Goal: Task Accomplishment & Management: Manage account settings

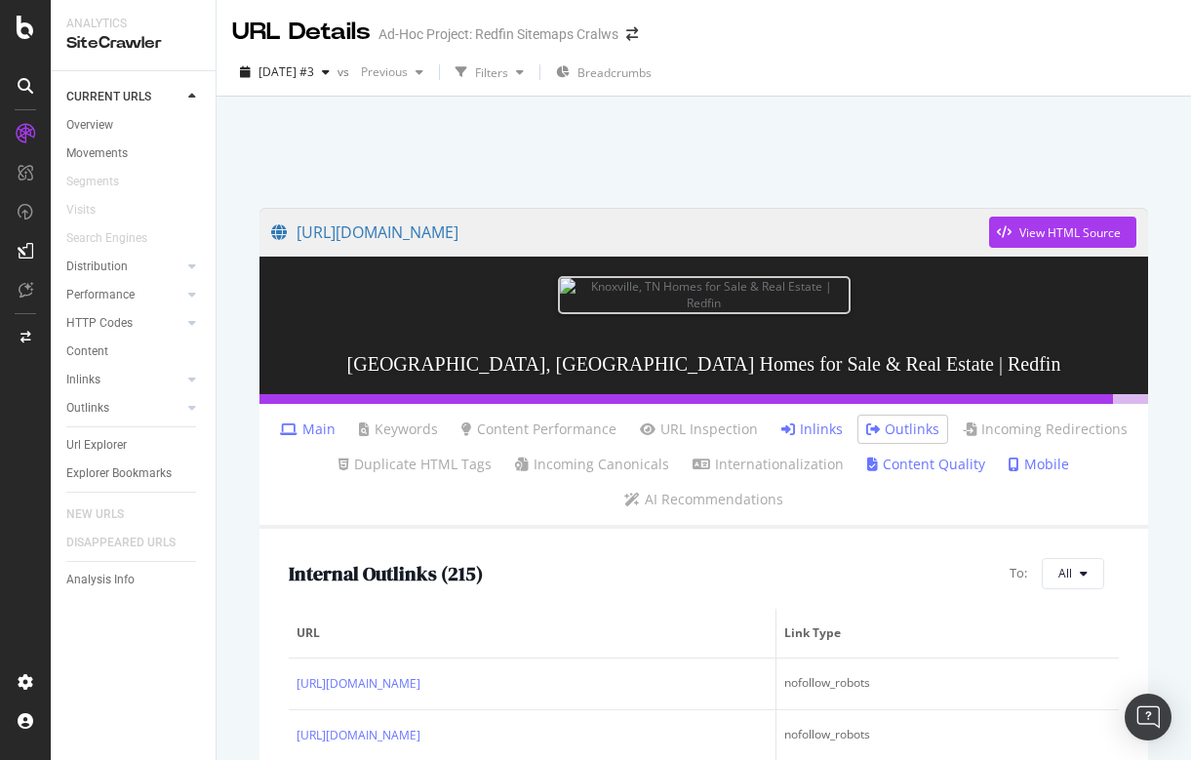
scroll to position [10675, 0]
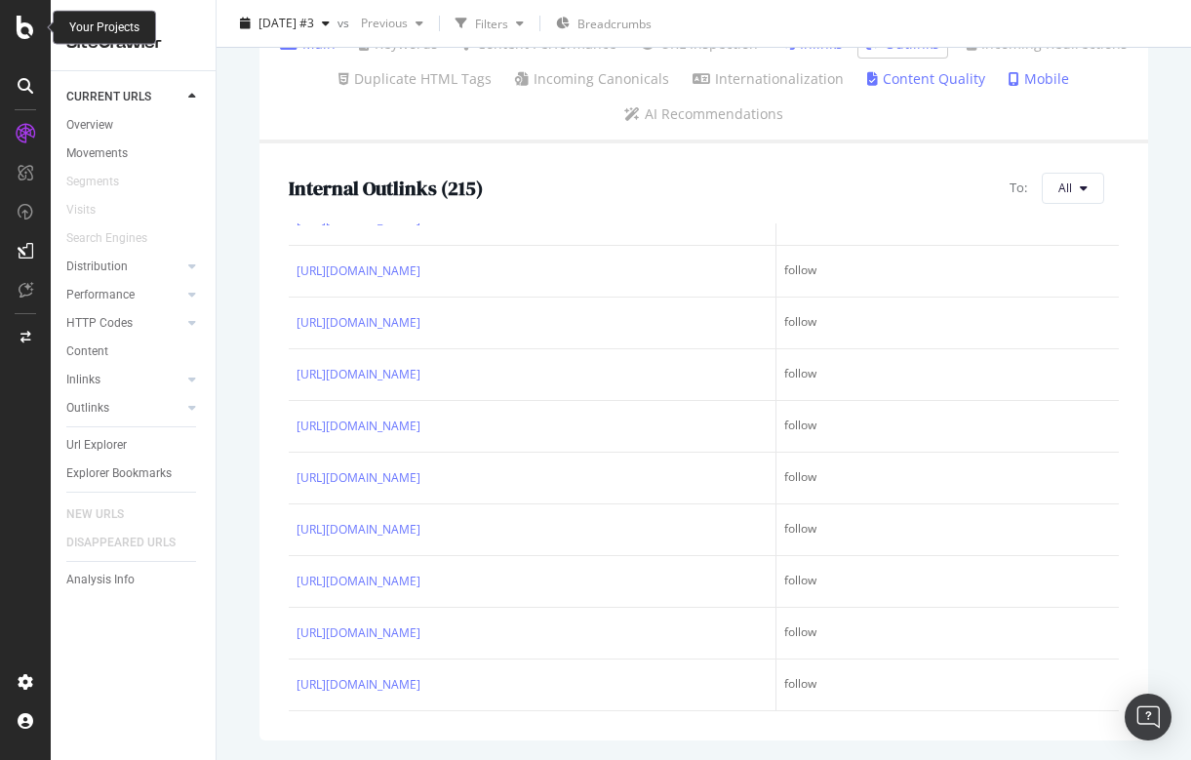
click at [23, 36] on icon at bounding box center [26, 27] width 18 height 23
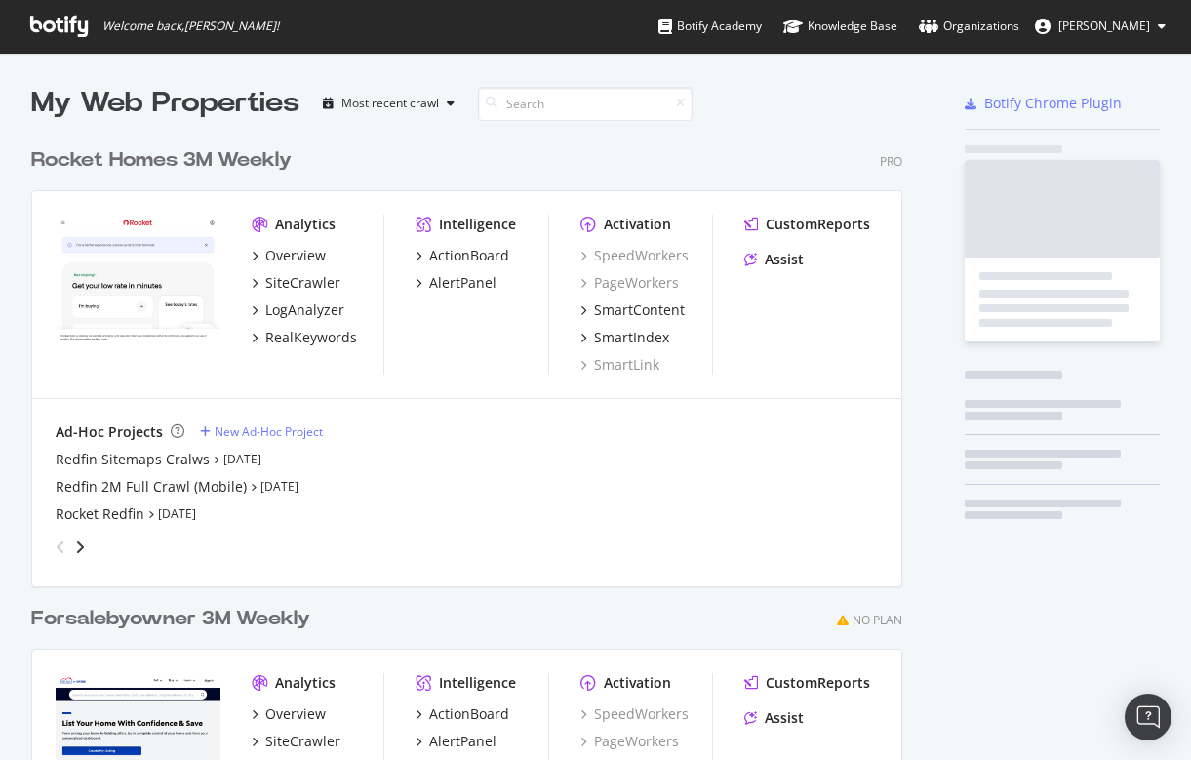
scroll to position [760, 1191]
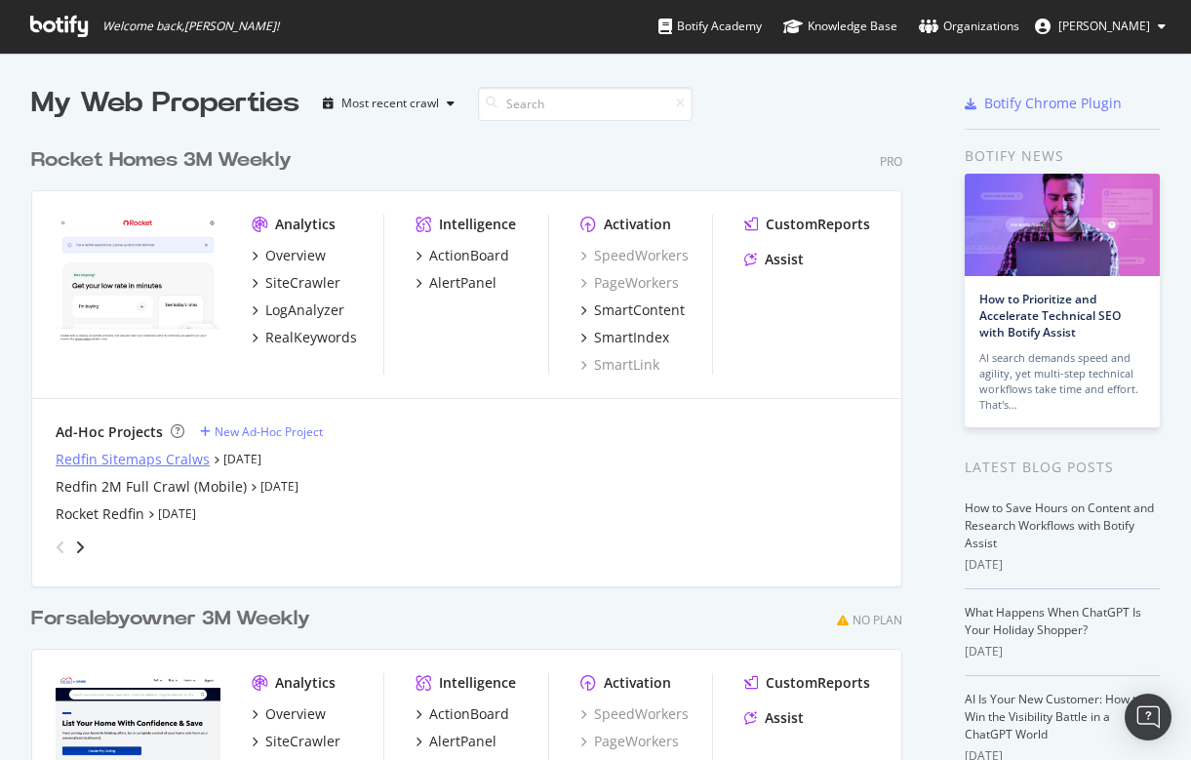
click at [105, 463] on div "Redfin Sitemaps Cralws" at bounding box center [133, 460] width 154 height 20
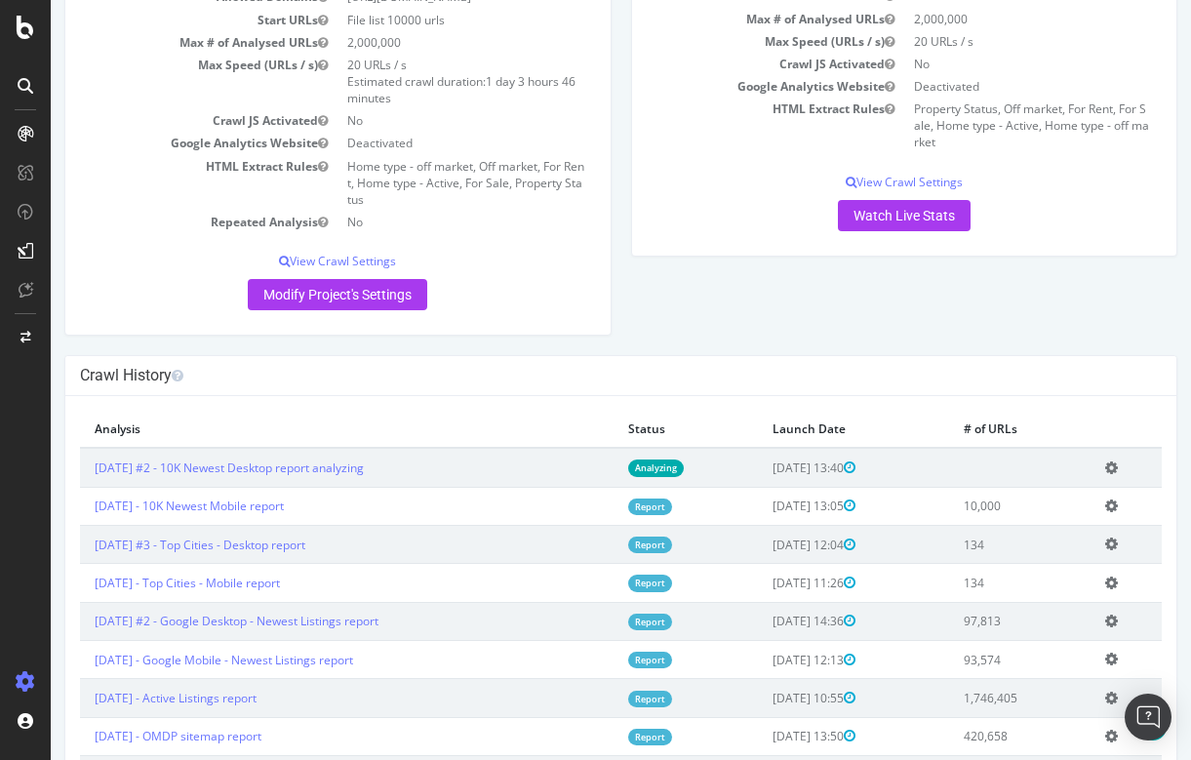
scroll to position [279, 0]
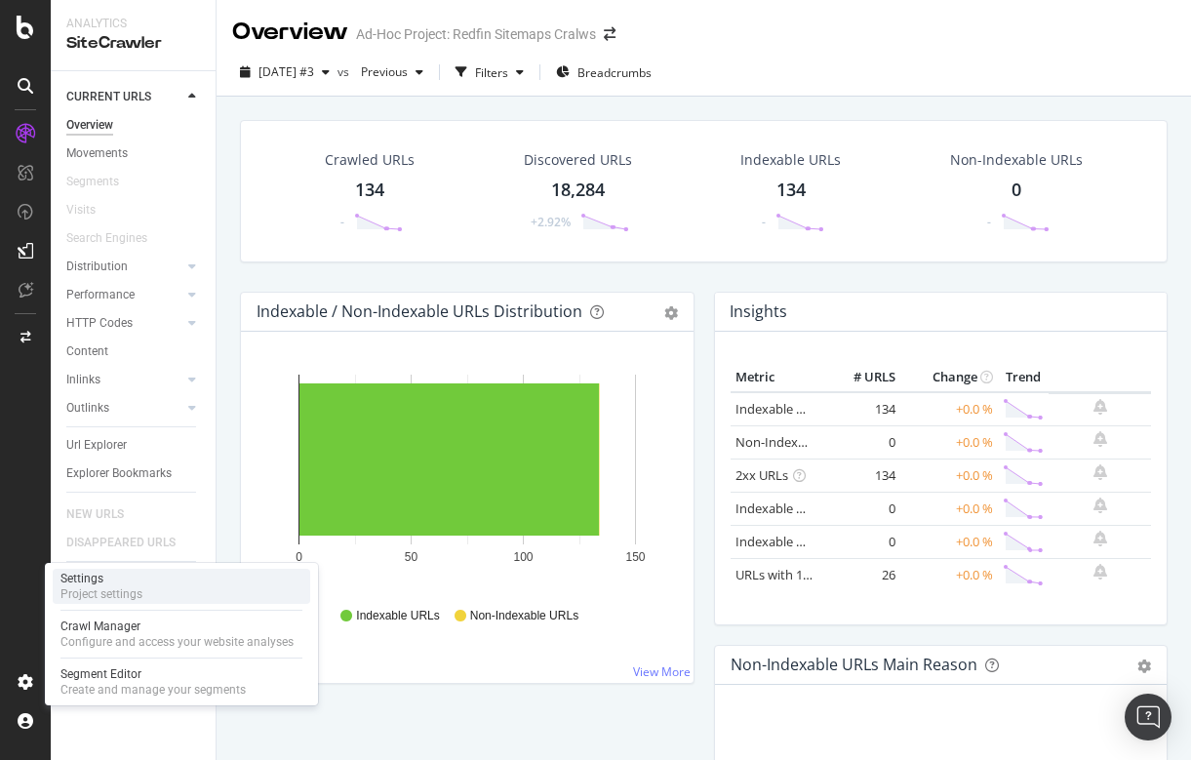
click at [112, 579] on div "Settings" at bounding box center [101, 578] width 82 height 16
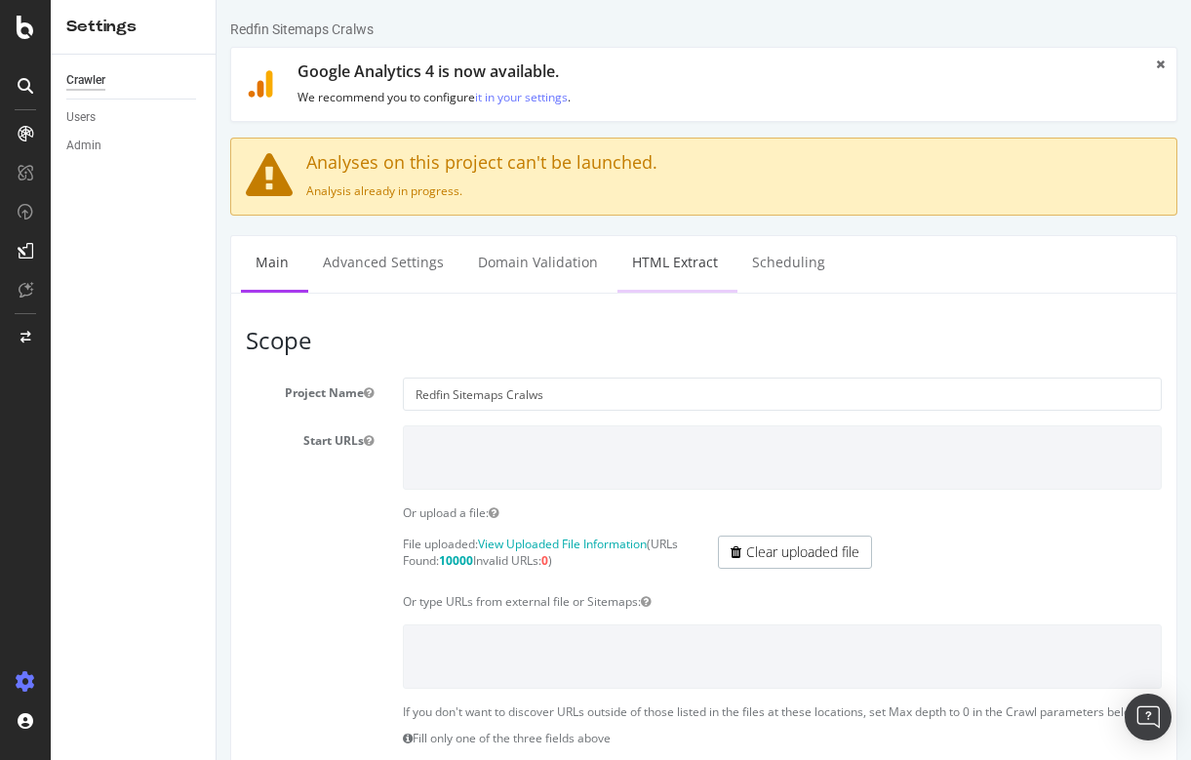
click at [660, 267] on link "HTML Extract" at bounding box center [674, 263] width 115 height 54
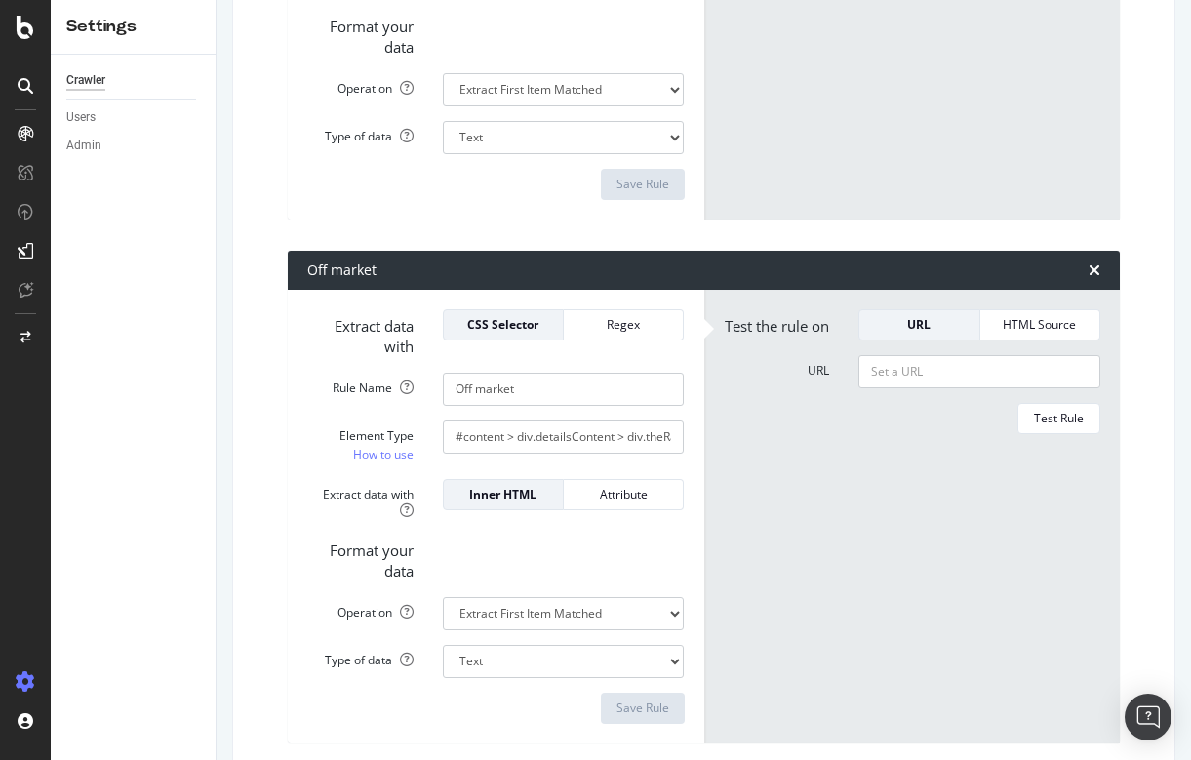
scroll to position [637, 0]
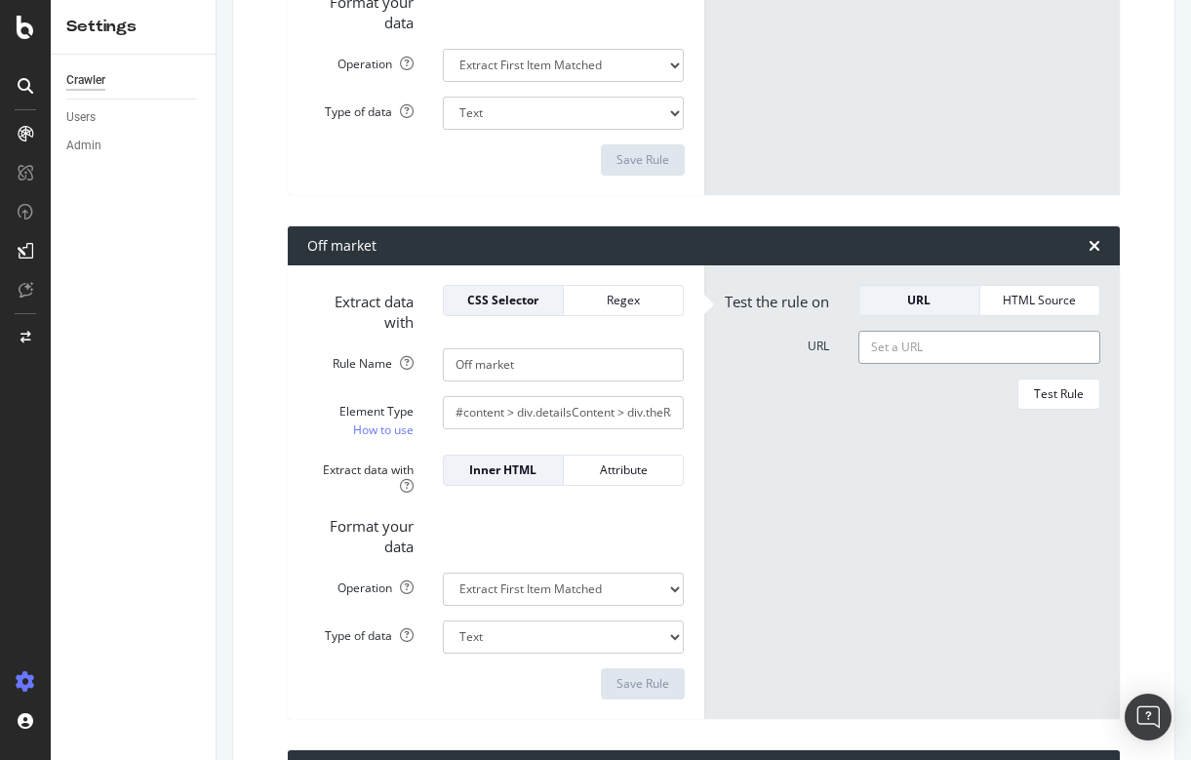
click at [909, 364] on input "URL" at bounding box center [979, 347] width 242 height 33
paste input "#content > div.detailsContent > div.theRailSection > div.alongTheRail > div:nth…"
type input "#content > div.detailsContent > div.theRailSection > div.alongTheRail > div:nth…"
paste input "[URL][DOMAIN_NAME]"
type input "[URL][DOMAIN_NAME]"
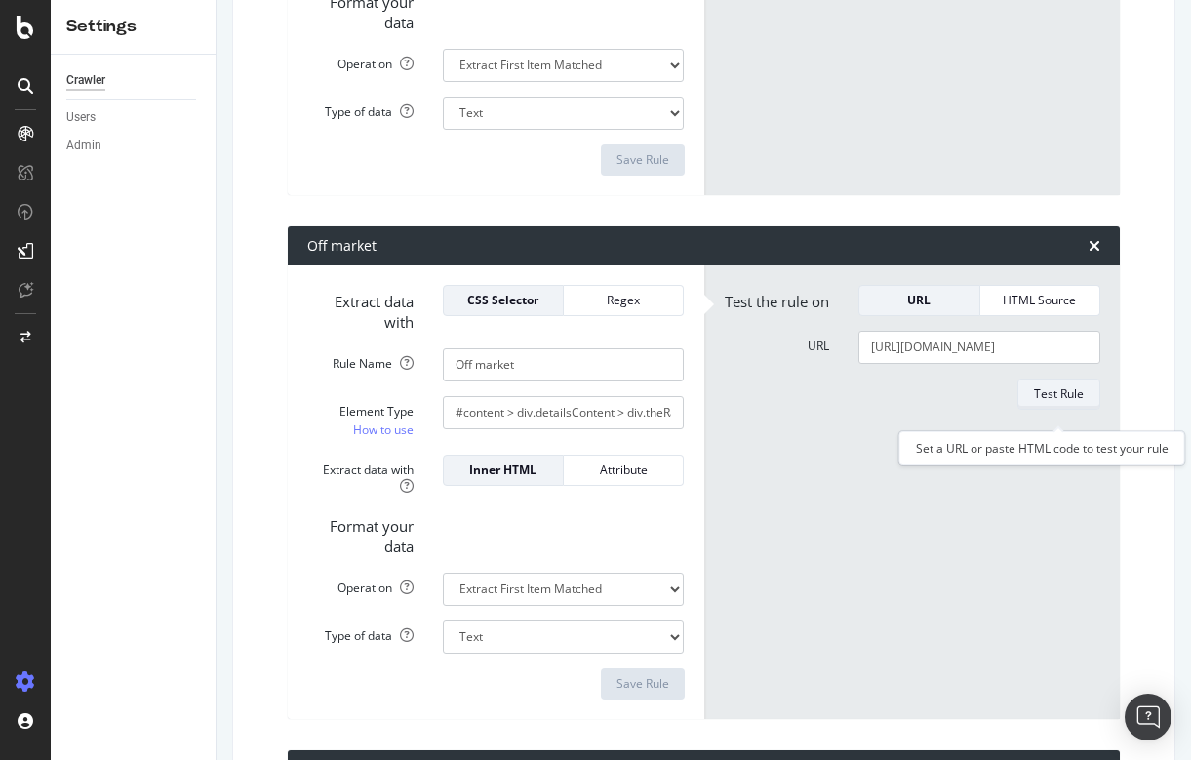
click at [1042, 402] on div "Test Rule" at bounding box center [1059, 393] width 50 height 17
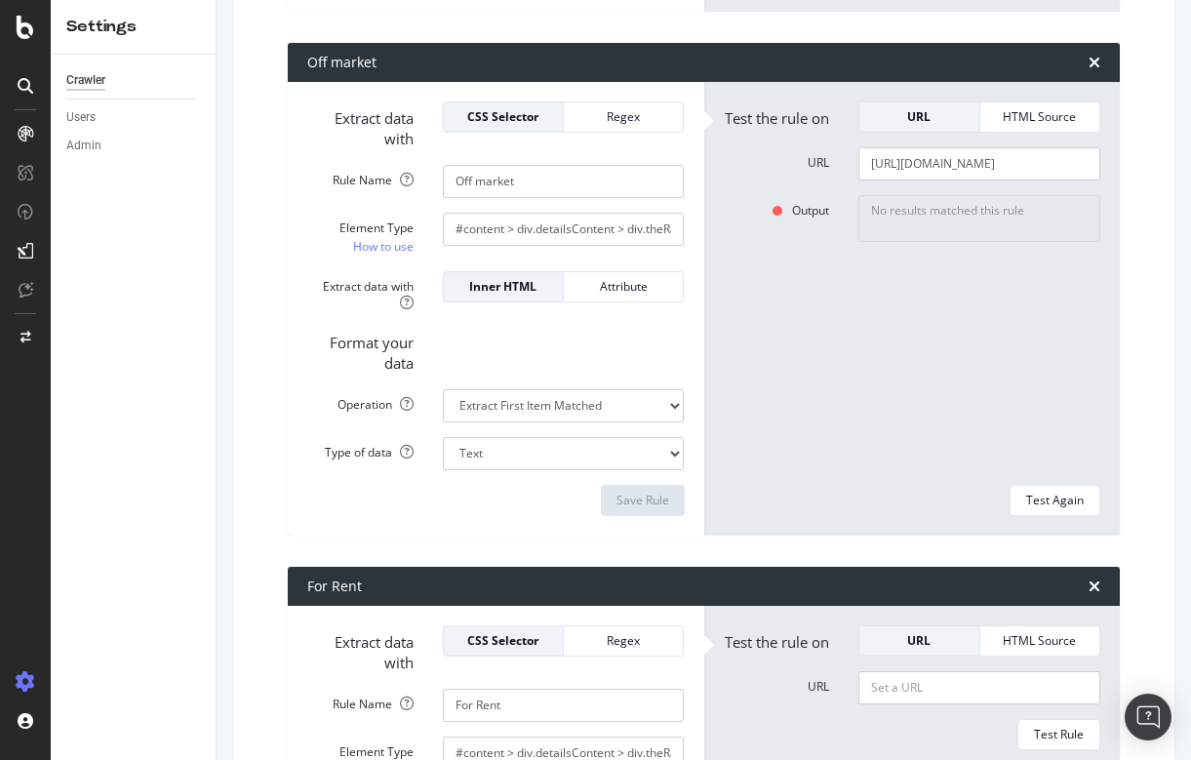
scroll to position [1057, 0]
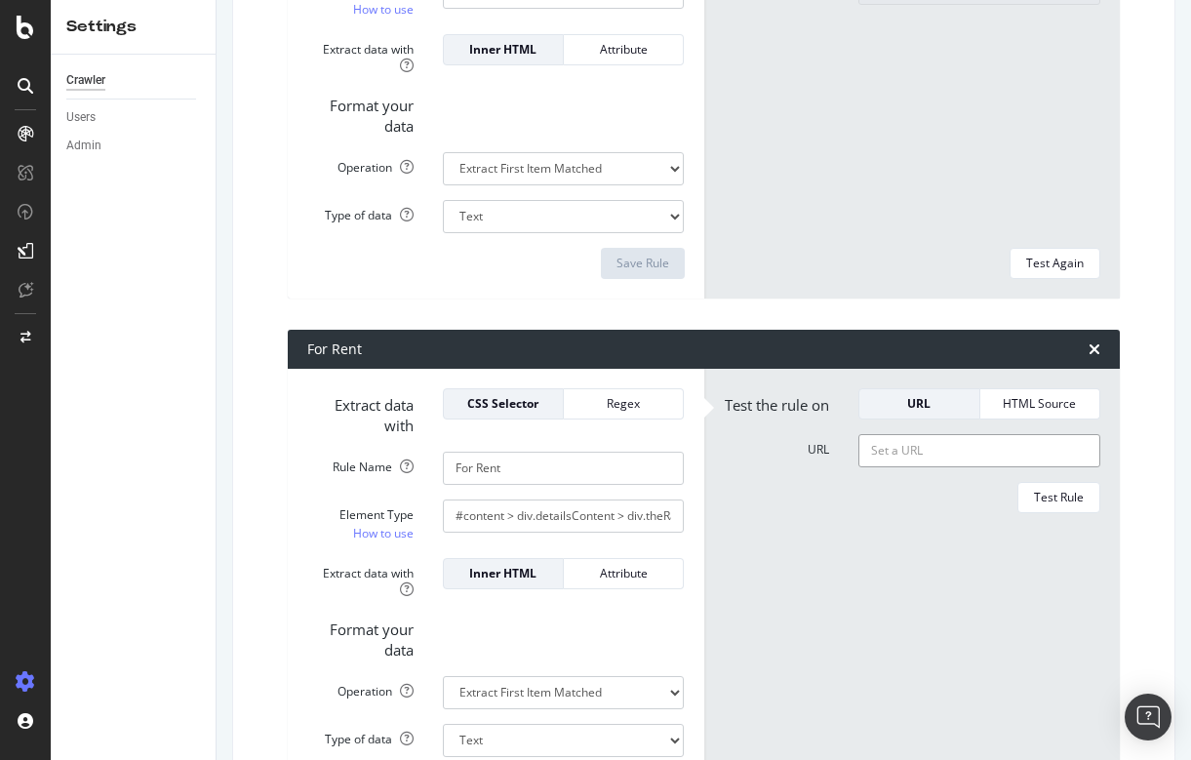
click at [911, 467] on input "URL" at bounding box center [979, 450] width 242 height 33
paste input "[URL][DOMAIN_NAME]"
type input "[URL][DOMAIN_NAME]"
click at [1053, 505] on div "Test Rule" at bounding box center [1059, 497] width 50 height 17
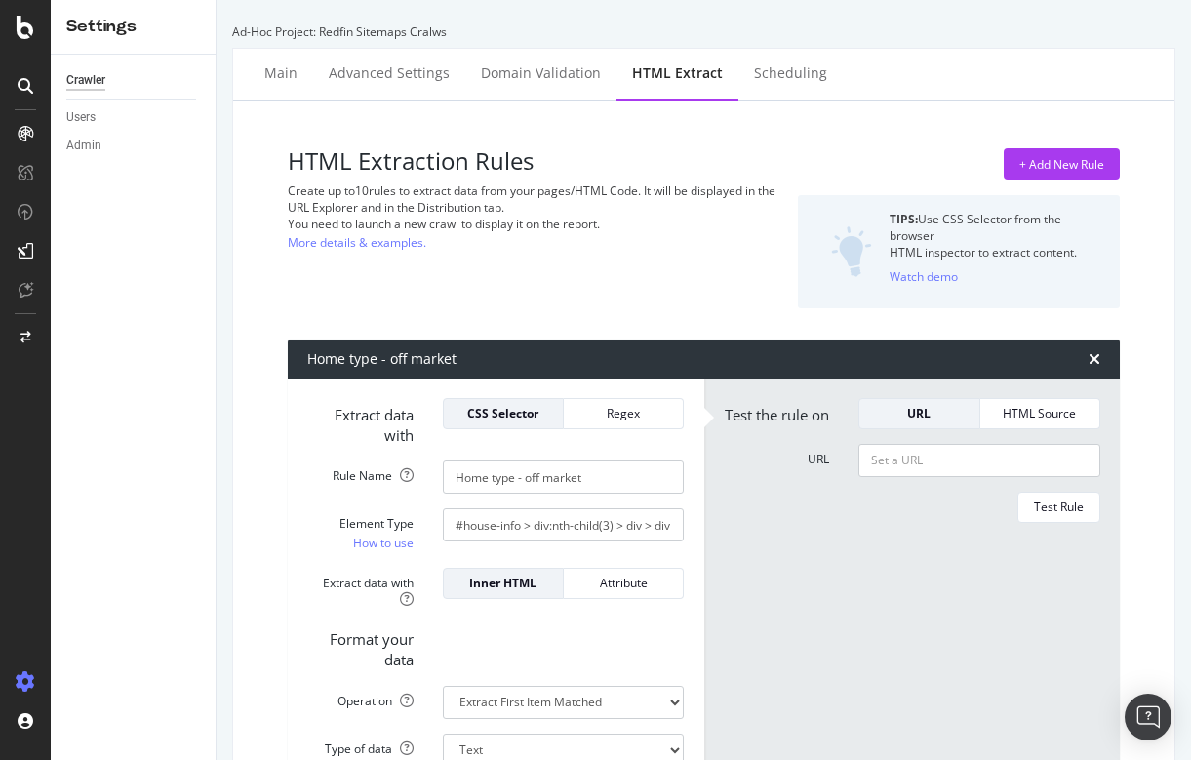
scroll to position [0, 0]
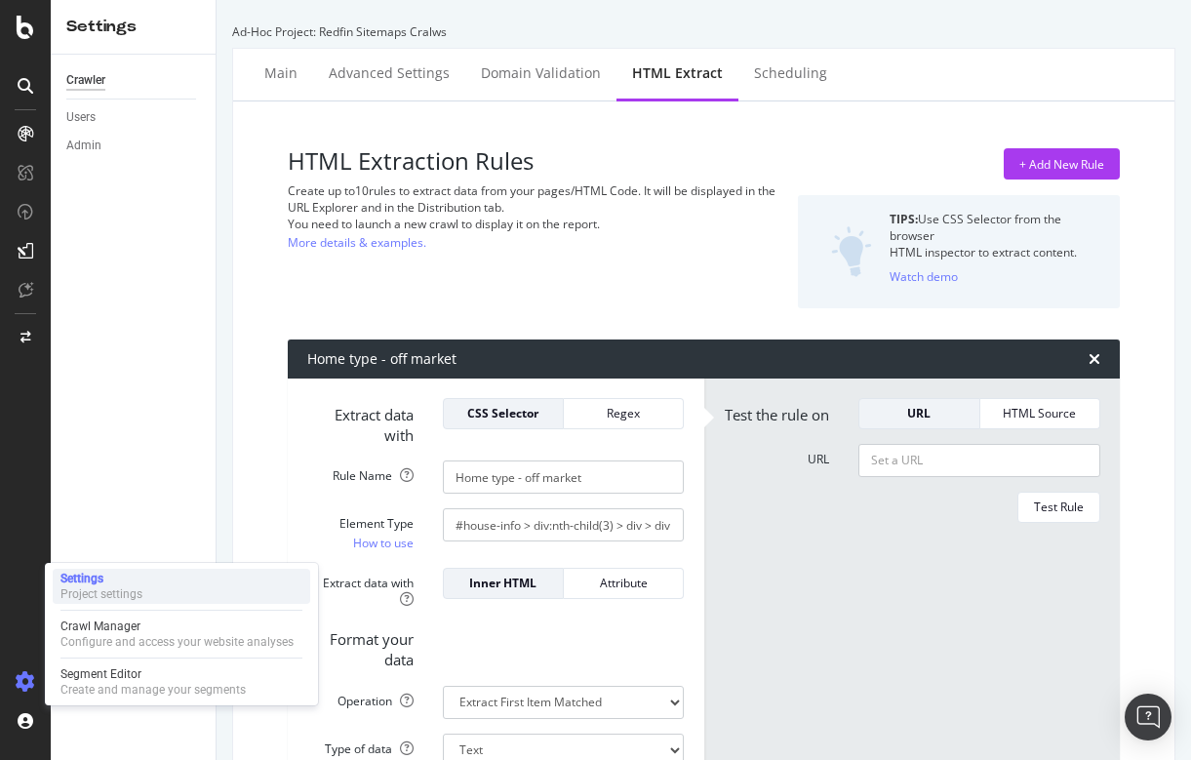
click at [93, 595] on div "Project settings" at bounding box center [101, 594] width 82 height 16
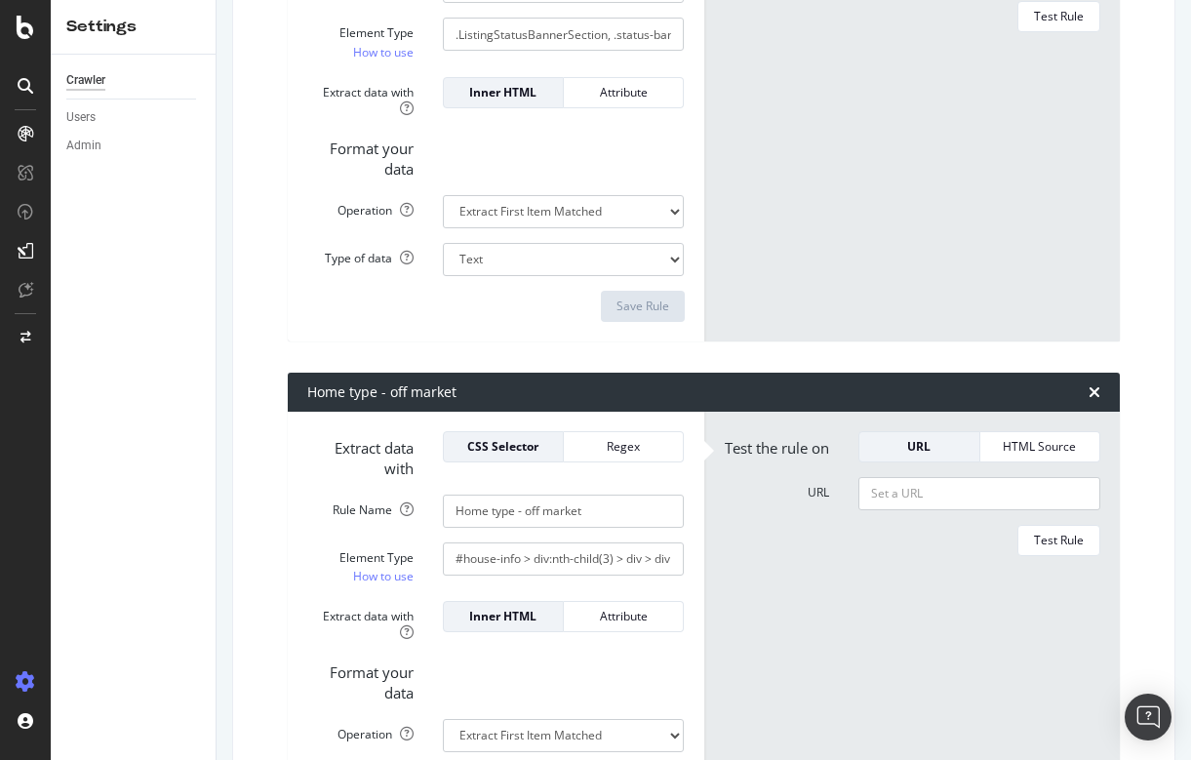
scroll to position [489, 0]
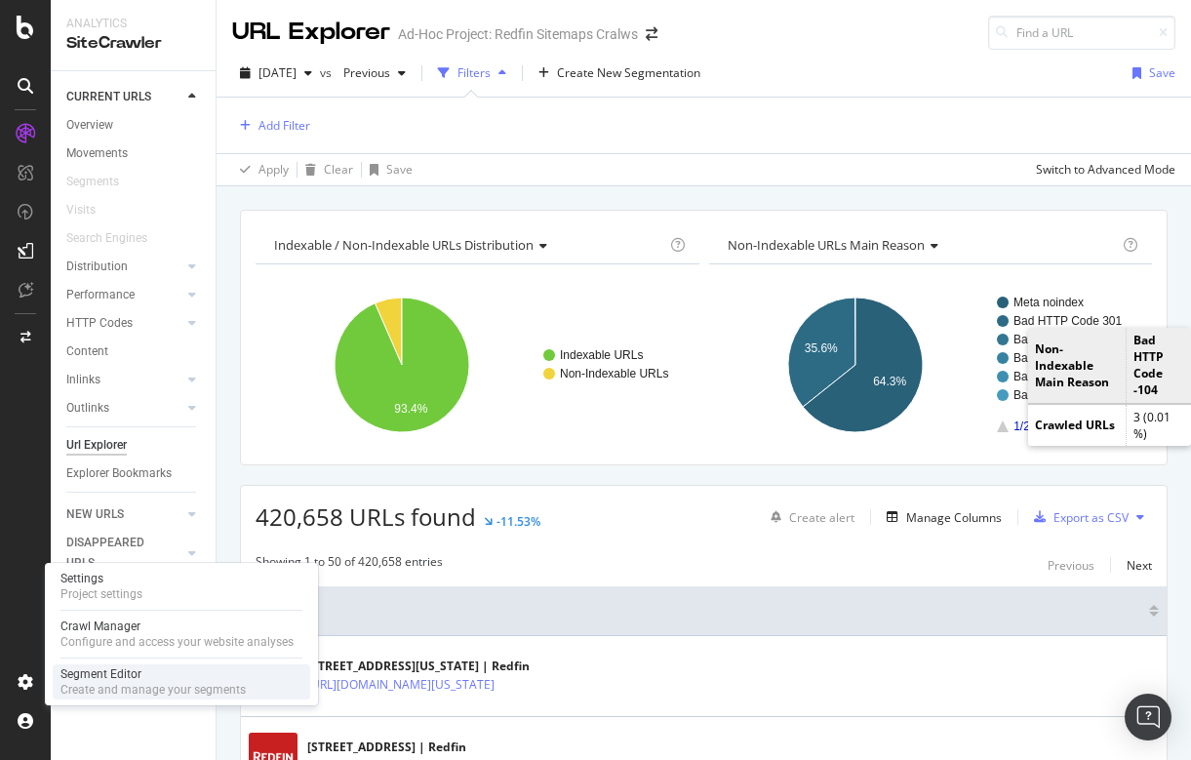
click at [87, 686] on div "Create and manage your segments" at bounding box center [152, 690] width 185 height 16
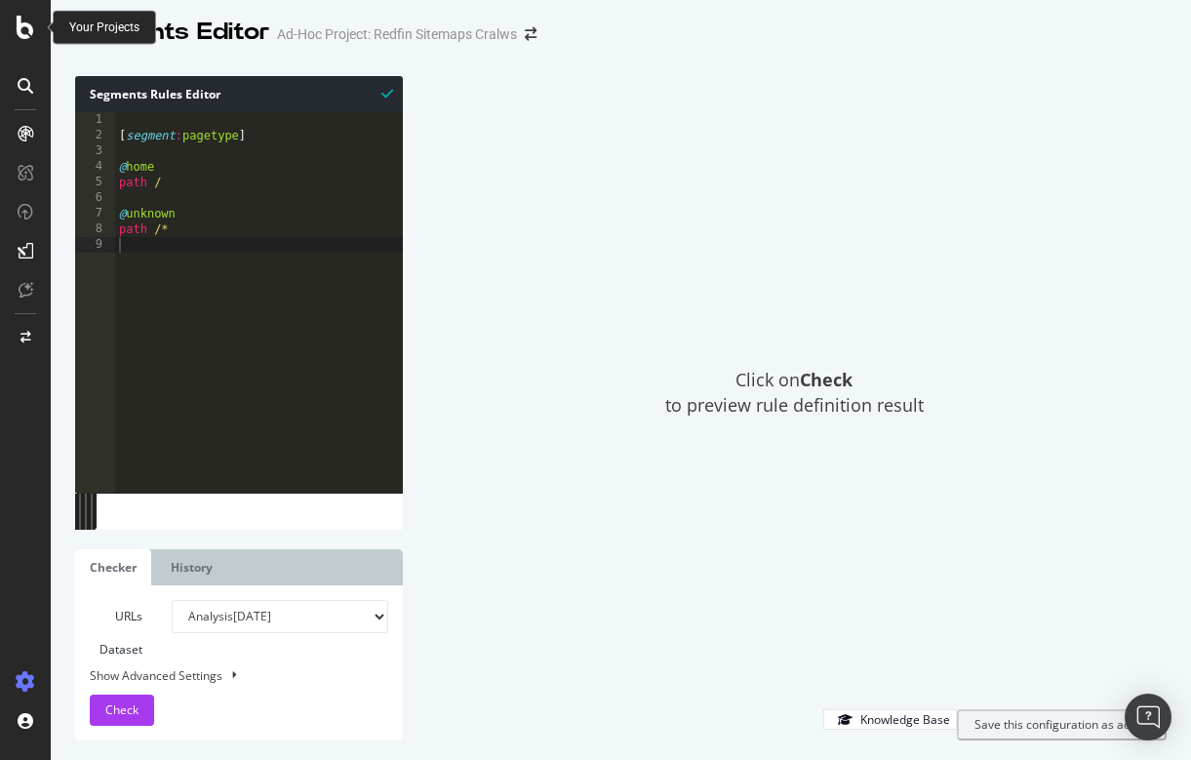
click at [20, 29] on icon at bounding box center [26, 27] width 18 height 23
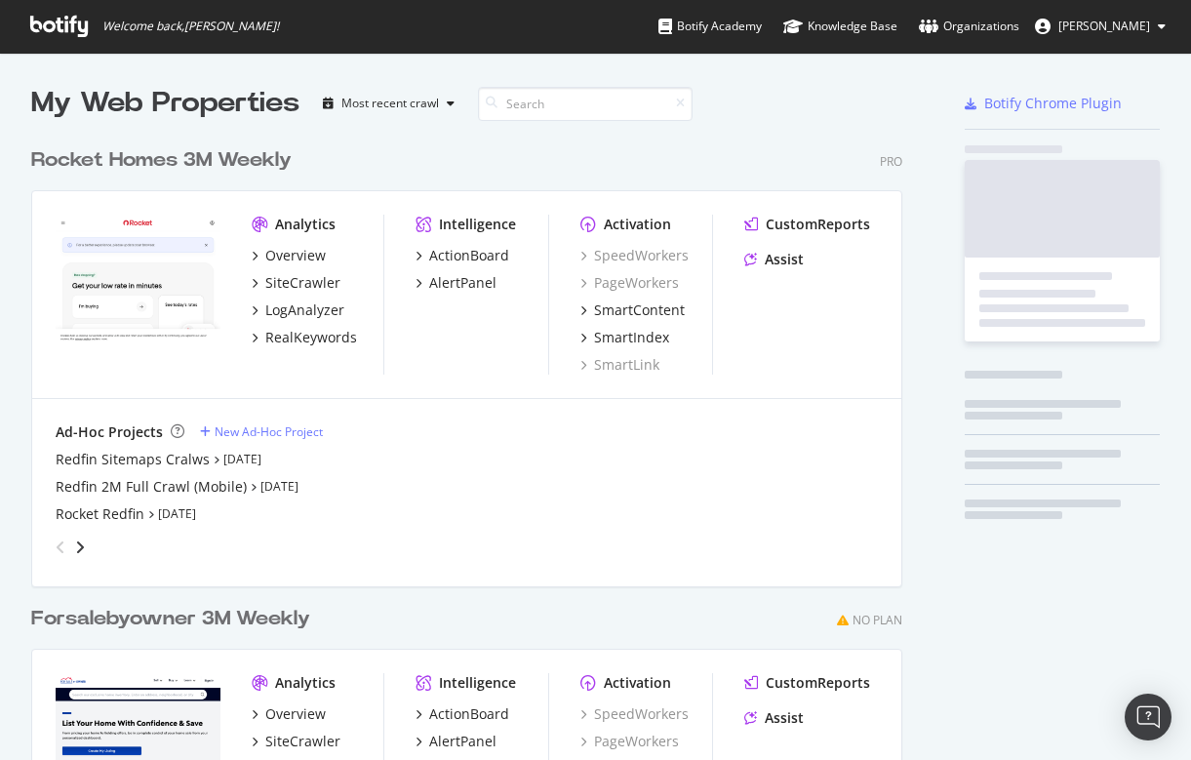
scroll to position [760, 1191]
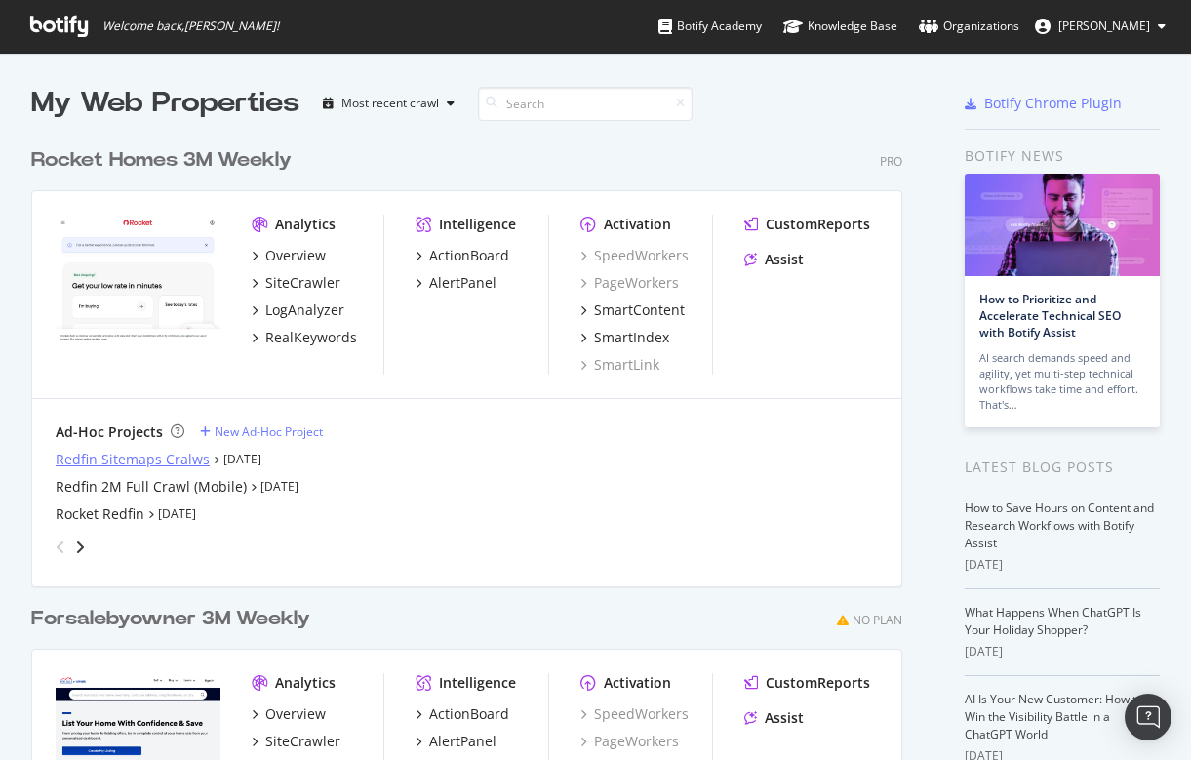
click at [108, 454] on div "Redfin Sitemaps Cralws" at bounding box center [133, 460] width 154 height 20
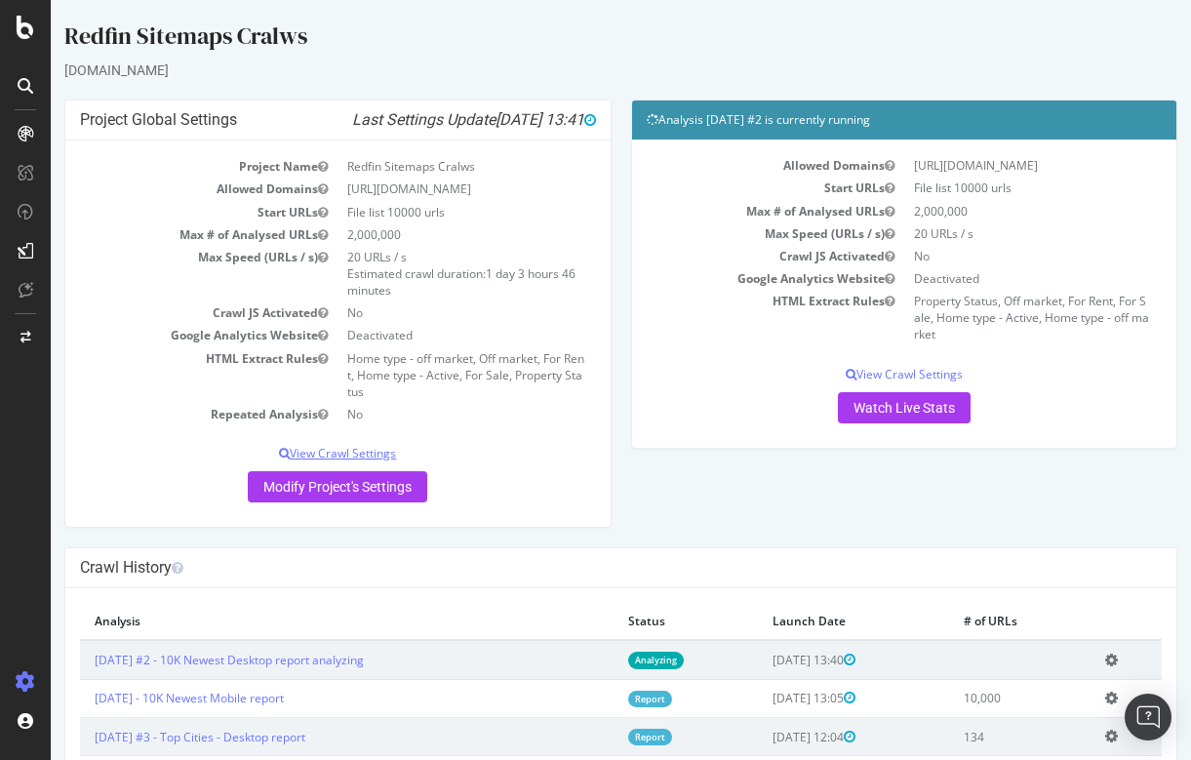
click at [367, 447] on p "View Crawl Settings" at bounding box center [338, 453] width 516 height 17
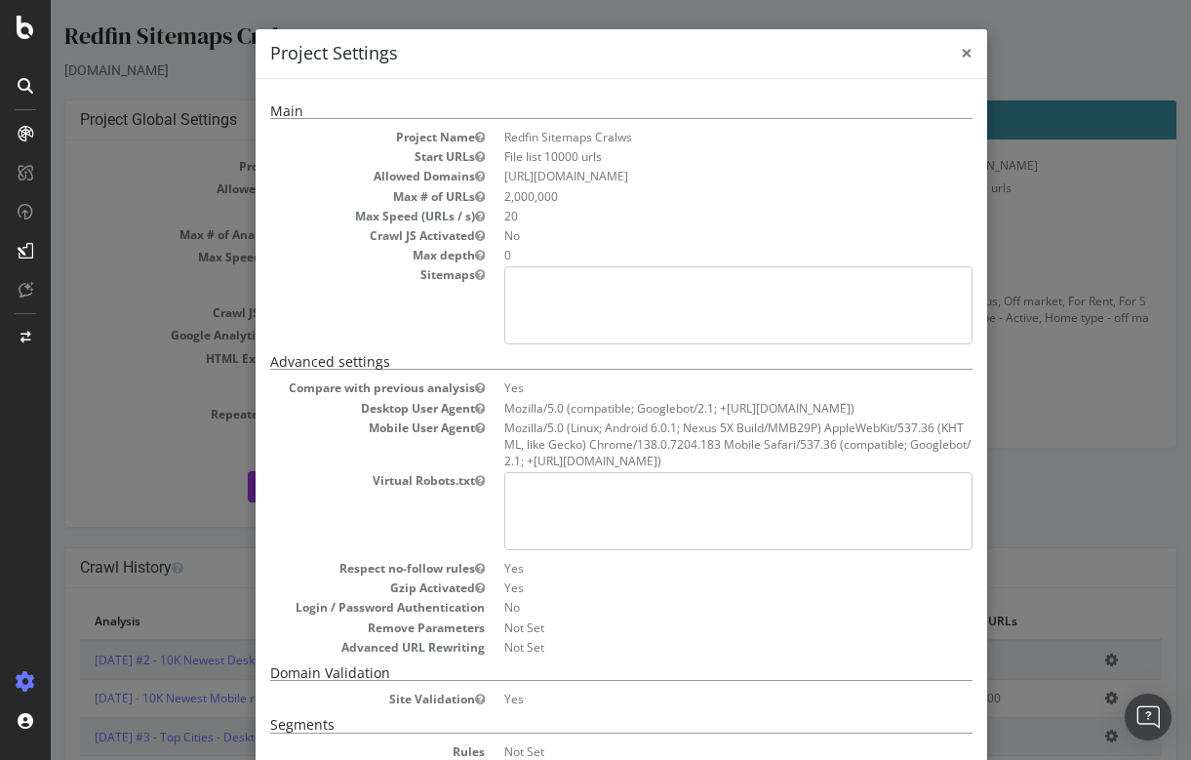
click at [967, 52] on span "×" at bounding box center [967, 52] width 12 height 27
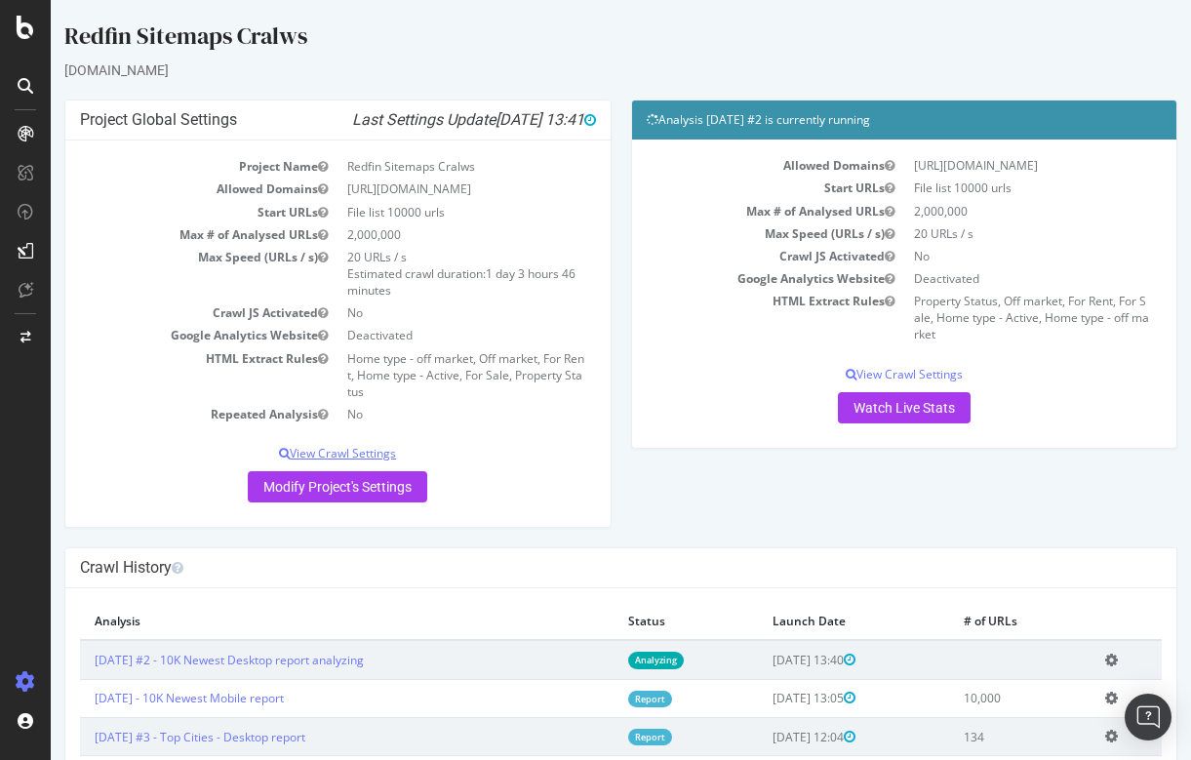
click at [355, 449] on p "View Crawl Settings" at bounding box center [338, 453] width 516 height 17
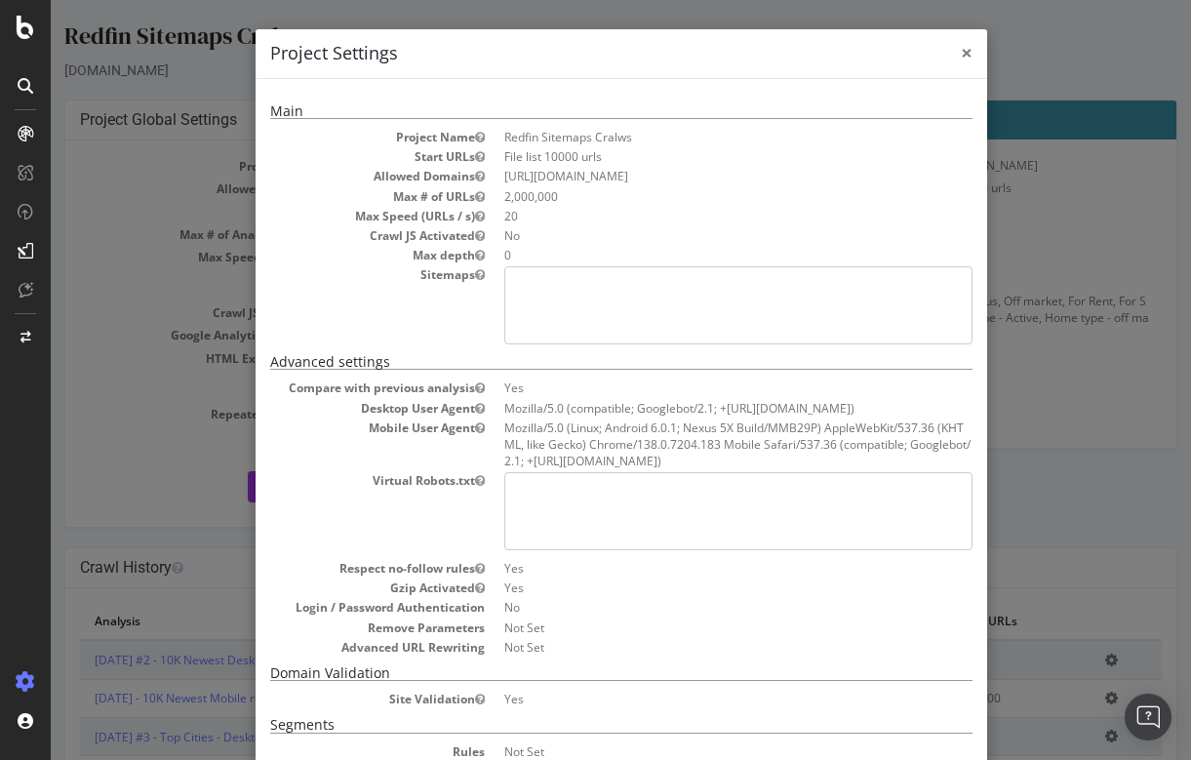
click at [964, 53] on span "×" at bounding box center [967, 52] width 12 height 27
